Goal: Information Seeking & Learning: Check status

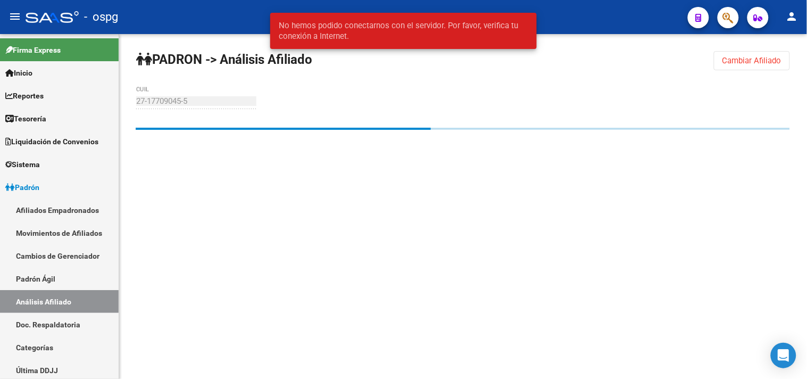
click at [153, 197] on mat-sidenav-content "PADRON -> Análisis Afiliado Cambiar Afiliado 27-17709045-5 CUIL" at bounding box center [463, 206] width 688 height 345
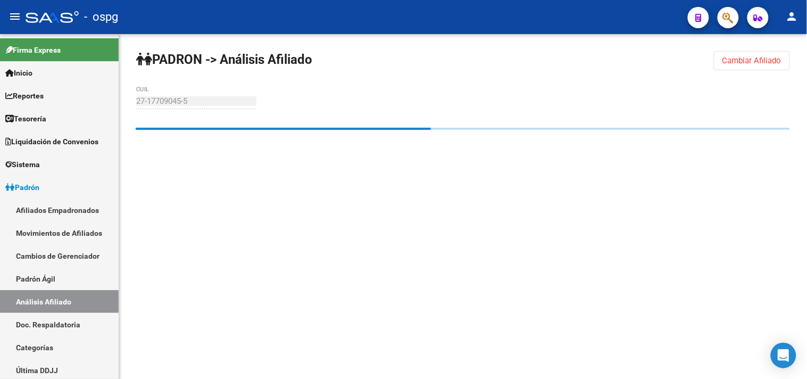
click at [763, 62] on span "Cambiar Afiliado" at bounding box center [751, 61] width 59 height 10
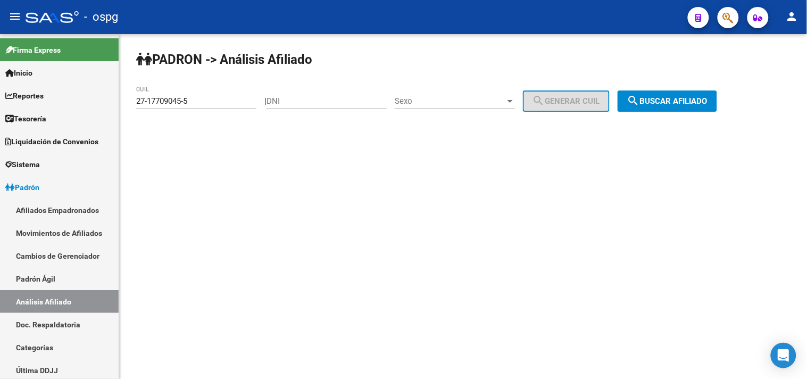
click at [693, 100] on span "search Buscar afiliado" at bounding box center [667, 101] width 80 height 10
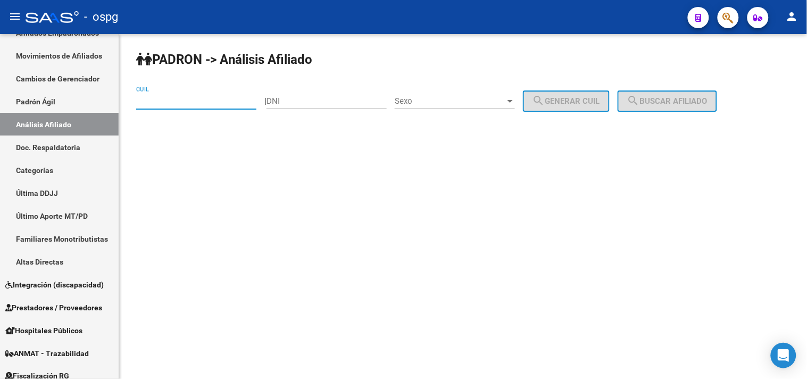
click at [160, 101] on input "CUIL" at bounding box center [196, 101] width 120 height 10
paste input "46-362372"
type input "46-362372"
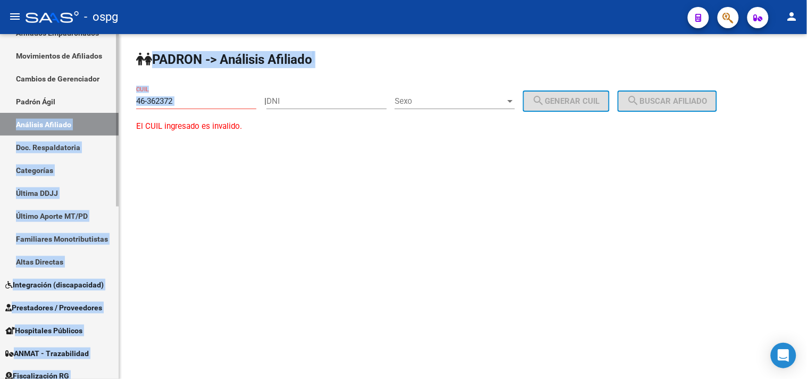
drag, startPoint x: 178, startPoint y: 108, endPoint x: 77, endPoint y: 102, distance: 101.3
click at [77, 102] on mat-sidenav-container "Firma Express Inicio Calendario SSS Instructivos Contacto OS Reportes Tablero d…" at bounding box center [403, 206] width 807 height 345
click at [192, 100] on input "46-362372" at bounding box center [196, 101] width 120 height 10
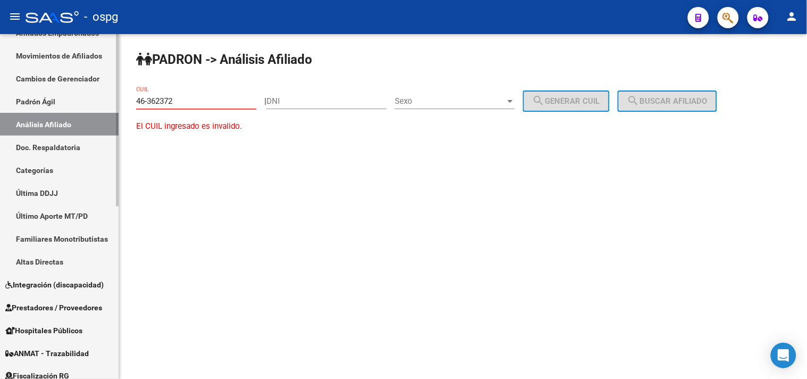
drag, startPoint x: 192, startPoint y: 99, endPoint x: 107, endPoint y: 94, distance: 84.7
click at [109, 94] on mat-sidenav-container "Firma Express Inicio Calendario SSS Instructivos Contacto OS Reportes Tablero d…" at bounding box center [403, 206] width 807 height 345
click at [320, 104] on input "DNI" at bounding box center [326, 101] width 120 height 10
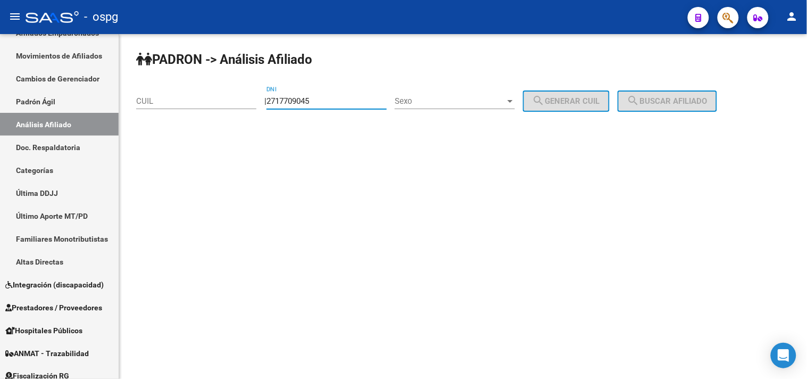
type input "27177090455"
drag, startPoint x: 342, startPoint y: 105, endPoint x: 269, endPoint y: 100, distance: 73.1
click at [269, 100] on div "| 27177090455 DNI Sexo Sexo search Generar CUIL" at bounding box center [440, 101] width 353 height 10
click at [206, 105] on input "CUIL" at bounding box center [196, 101] width 120 height 10
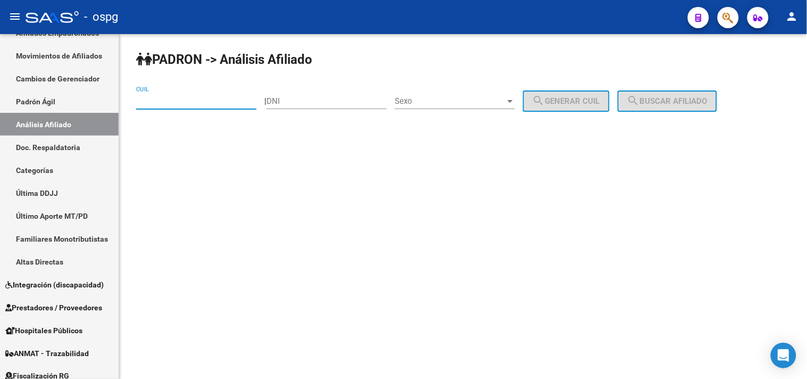
paste input "27-17709045-5"
type input "27-17709045-5"
click at [674, 96] on button "search Buscar afiliado" at bounding box center [667, 100] width 99 height 21
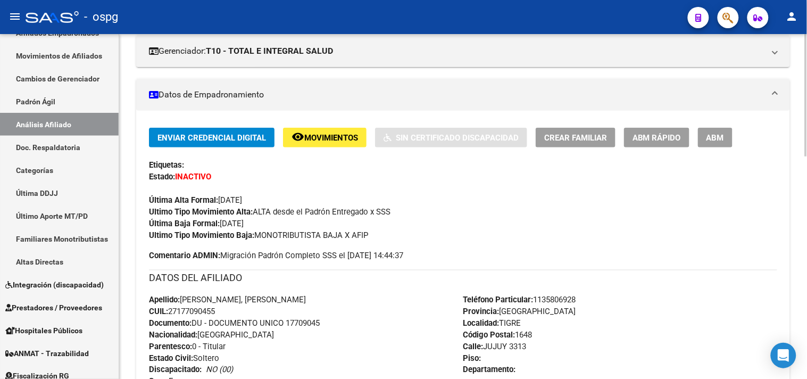
scroll to position [118, 0]
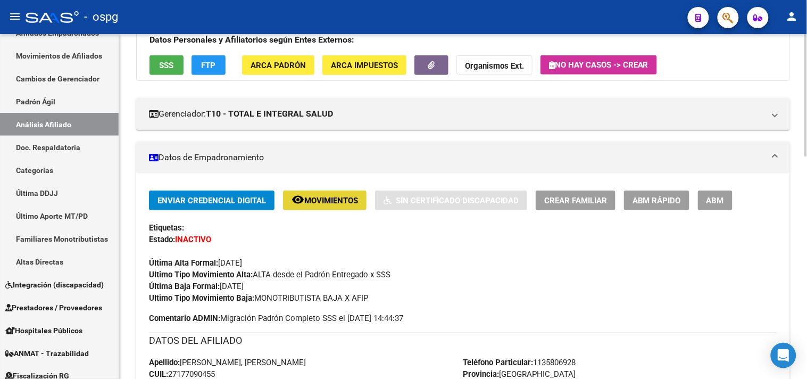
click at [318, 204] on span "Movimientos" at bounding box center [331, 201] width 54 height 10
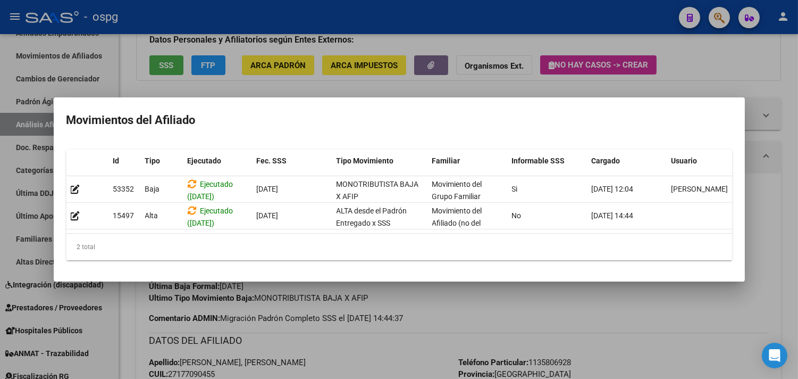
click at [466, 290] on div at bounding box center [399, 189] width 798 height 379
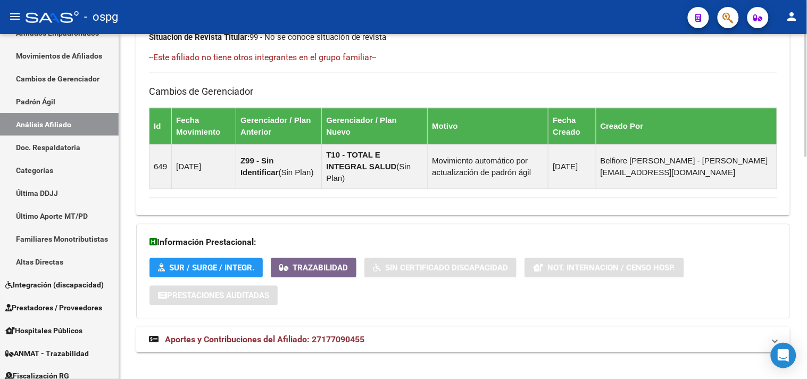
click at [411, 340] on mat-expansion-panel-header "Aportes y Contribuciones del Afiliado: 27177090455" at bounding box center [463, 340] width 654 height 26
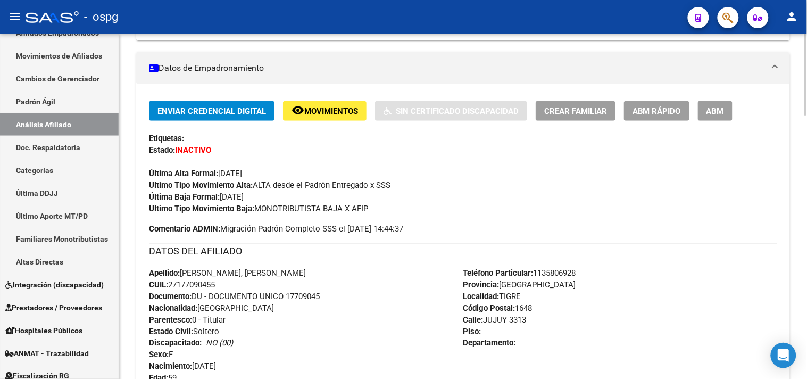
scroll to position [81, 0]
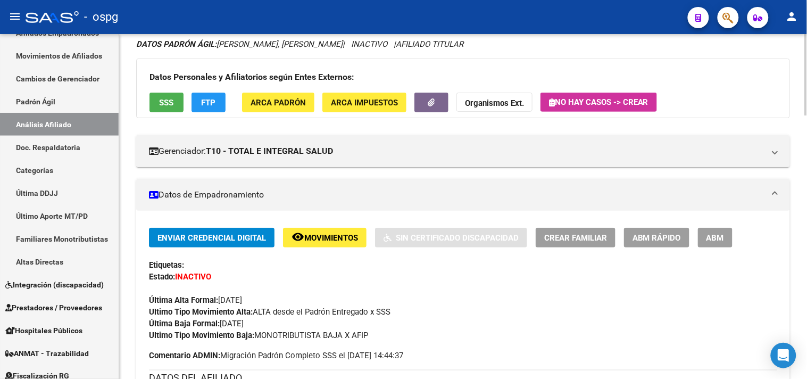
click at [165, 104] on span "SSS" at bounding box center [167, 103] width 14 height 10
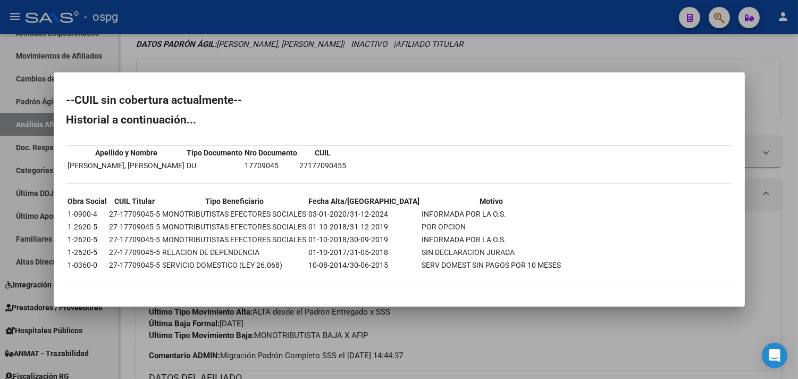
click at [507, 349] on div at bounding box center [399, 189] width 798 height 379
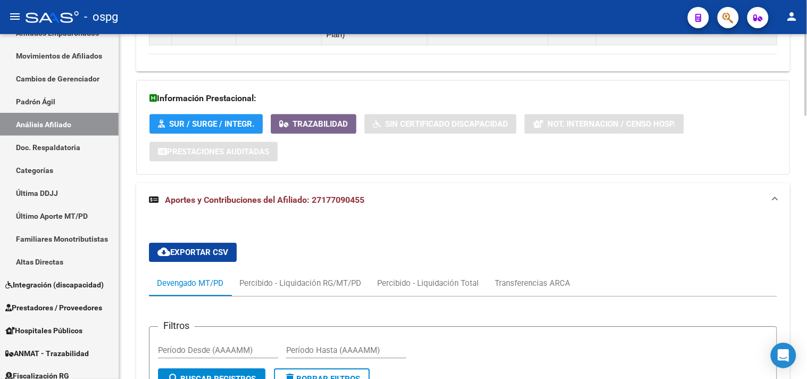
scroll to position [790, 0]
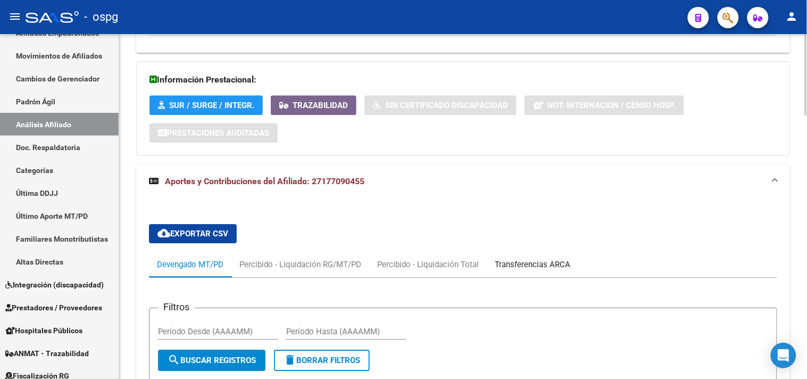
click at [520, 259] on div "Transferencias ARCA" at bounding box center [533, 265] width 76 height 12
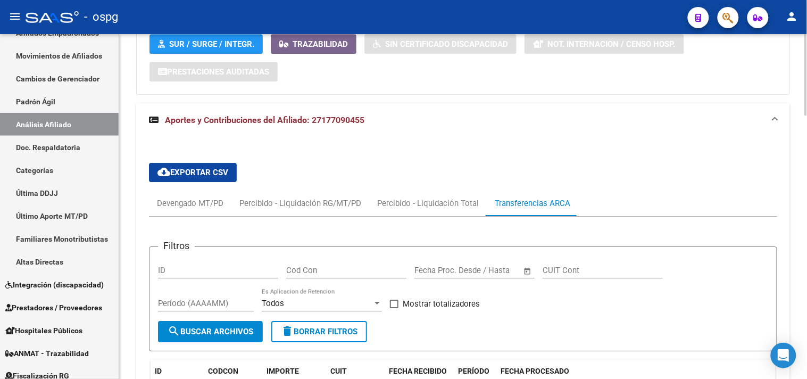
scroll to position [1027, 0]
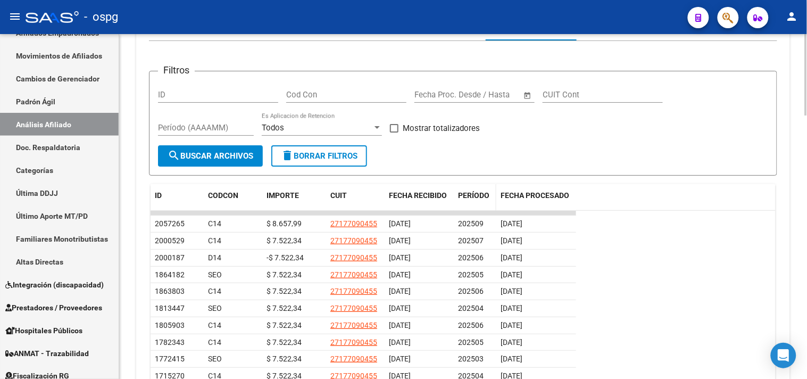
click at [471, 191] on span "PERÍODO" at bounding box center [473, 195] width 31 height 9
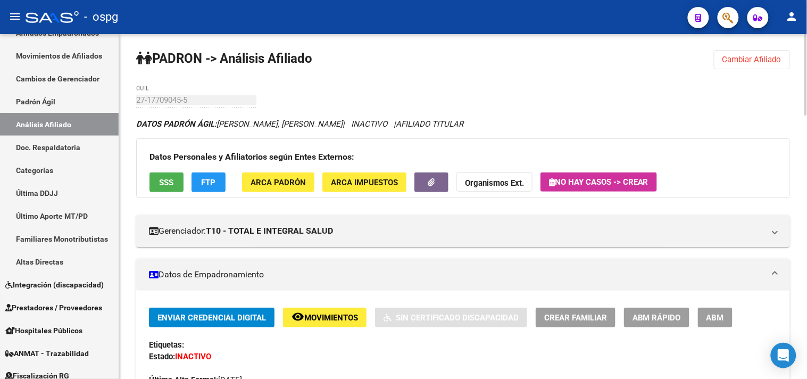
scroll to position [0, 0]
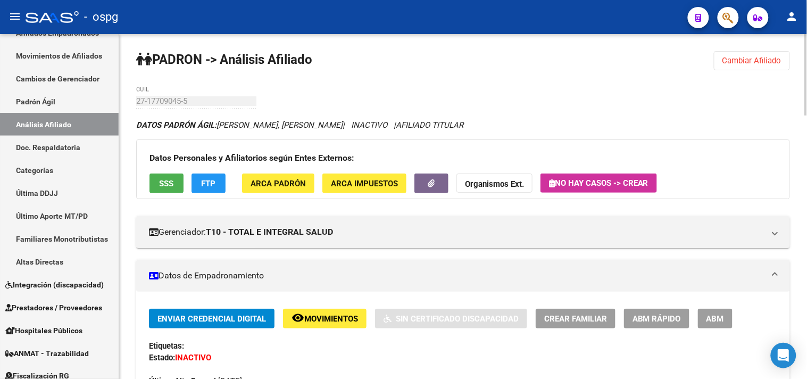
click at [204, 184] on span "FTP" at bounding box center [209, 184] width 14 height 10
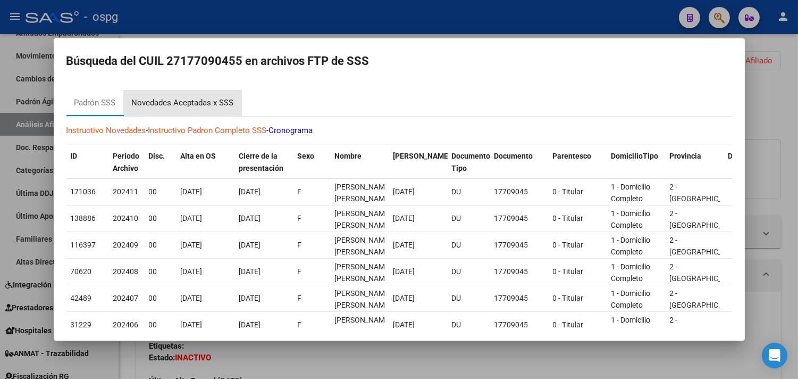
click at [195, 104] on div "Novedades Aceptadas x SSS" at bounding box center [183, 103] width 102 height 12
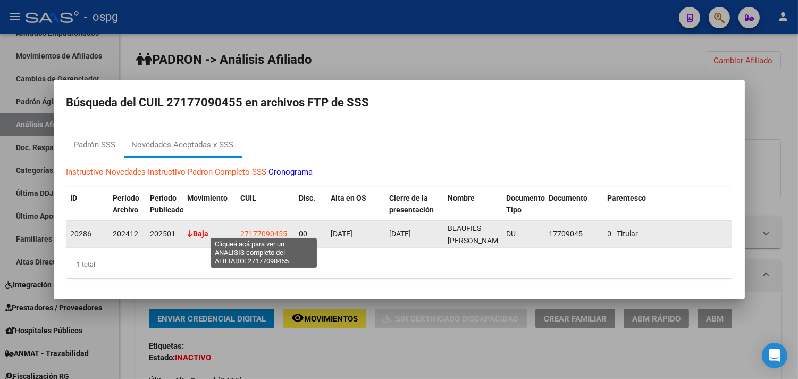
drag, startPoint x: 241, startPoint y: 230, endPoint x: 286, endPoint y: 230, distance: 44.7
click at [286, 230] on span "27177090455" at bounding box center [264, 233] width 47 height 9
copy span "27177090455"
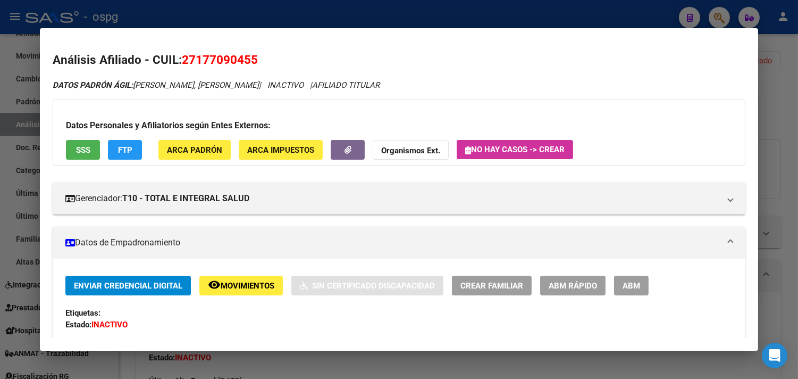
drag, startPoint x: 286, startPoint y: 230, endPoint x: 252, endPoint y: 59, distance: 175.0
click at [252, 59] on span "27177090455" at bounding box center [220, 60] width 76 height 14
copy span "27177090455"
click at [452, 360] on div at bounding box center [399, 189] width 798 height 379
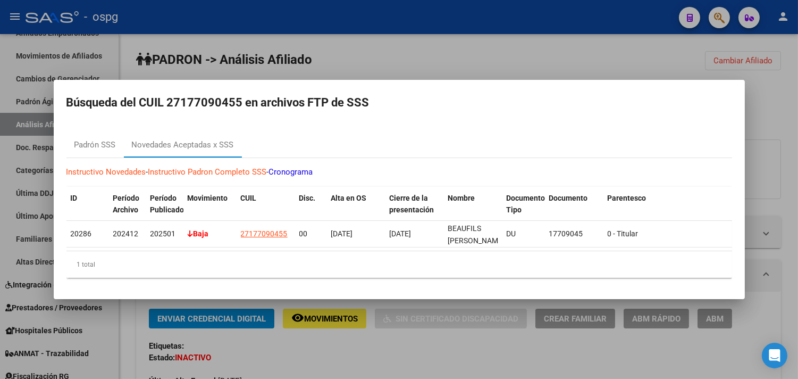
click at [456, 360] on div at bounding box center [399, 189] width 798 height 379
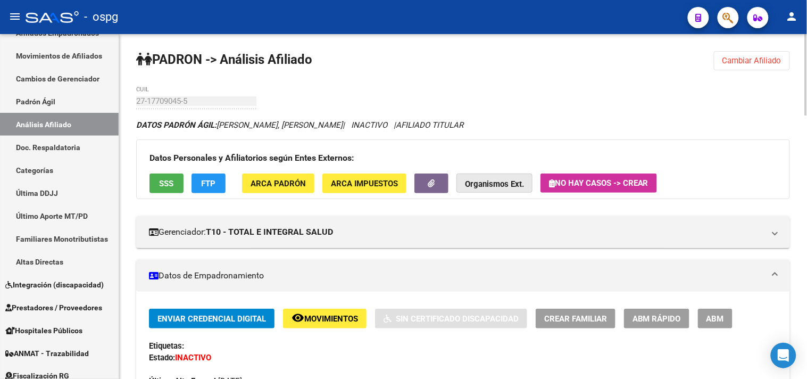
click at [524, 186] on button "Organismos Ext." at bounding box center [494, 183] width 76 height 20
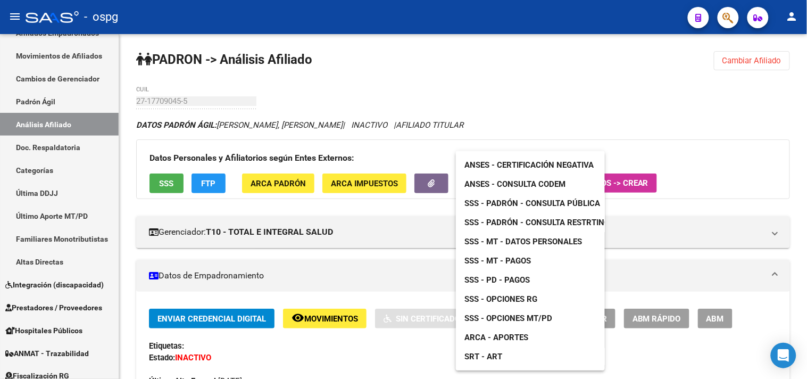
click at [500, 257] on span "SSS - MT - Pagos" at bounding box center [497, 261] width 66 height 10
